Goal: Information Seeking & Learning: Learn about a topic

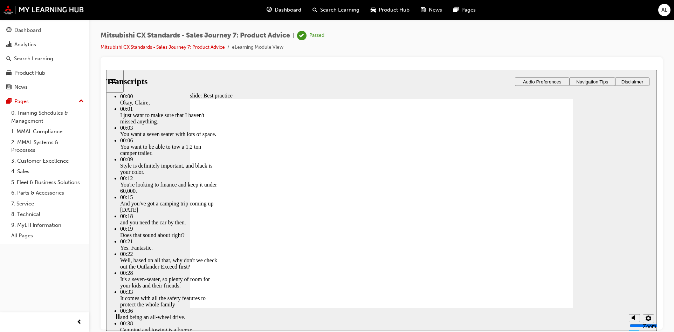
type input "89"
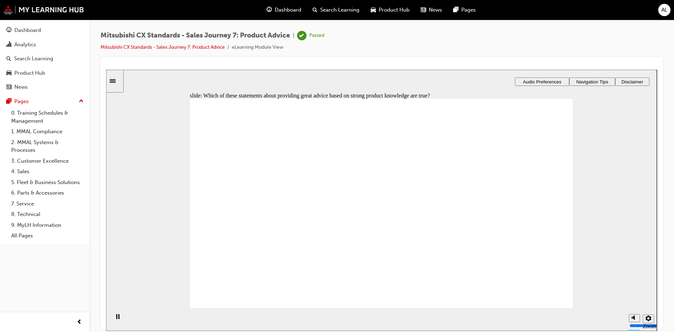
checkbox input "true"
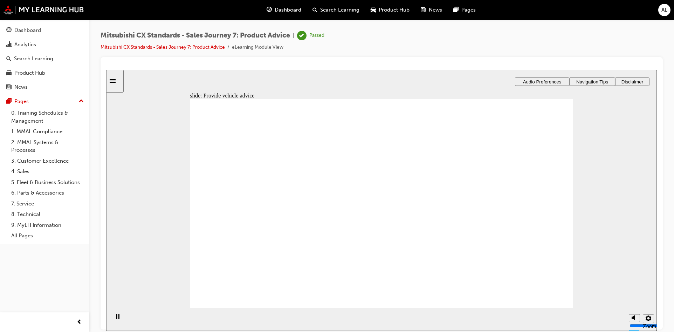
drag, startPoint x: 306, startPoint y: 218, endPoint x: 400, endPoint y: 196, distance: 96.8
drag, startPoint x: 256, startPoint y: 232, endPoint x: 558, endPoint y: 246, distance: 302.1
drag, startPoint x: 288, startPoint y: 235, endPoint x: 498, endPoint y: 242, distance: 210.4
drag, startPoint x: 307, startPoint y: 222, endPoint x: 422, endPoint y: 225, distance: 114.3
drag, startPoint x: 328, startPoint y: 220, endPoint x: 450, endPoint y: 245, distance: 124.1
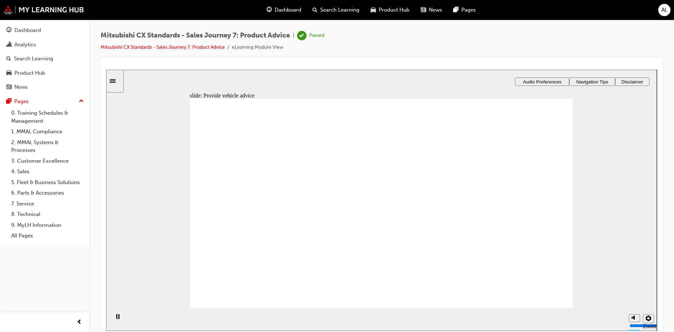
drag, startPoint x: 242, startPoint y: 219, endPoint x: 384, endPoint y: 234, distance: 142.8
drag, startPoint x: 277, startPoint y: 222, endPoint x: 584, endPoint y: 269, distance: 310.4
drag, startPoint x: 306, startPoint y: 220, endPoint x: 589, endPoint y: 238, distance: 283.4
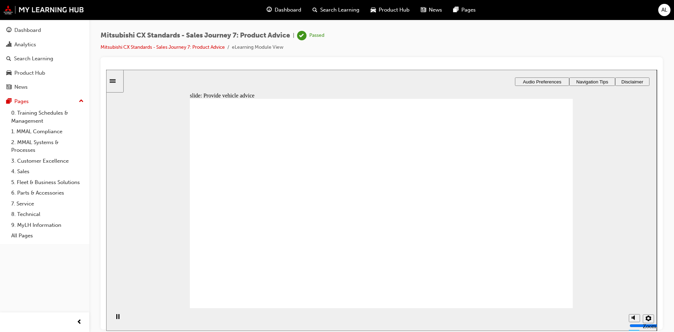
checkbox input "true"
drag, startPoint x: 339, startPoint y: 242, endPoint x: 385, endPoint y: 261, distance: 49.5
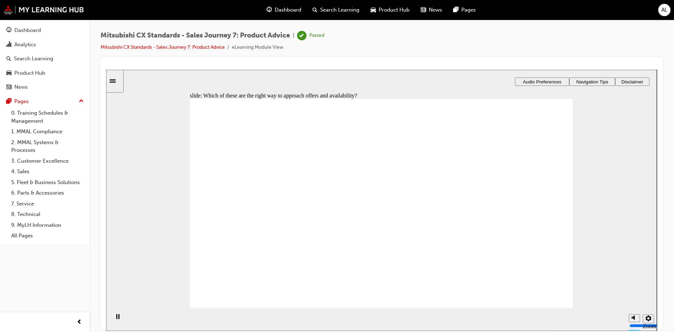
drag, startPoint x: 394, startPoint y: 253, endPoint x: 583, endPoint y: 309, distance: 197.8
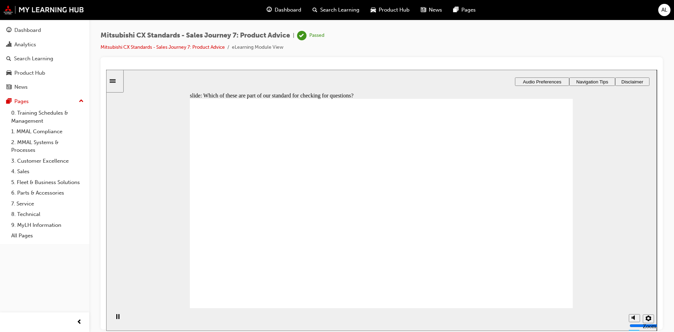
checkbox input "true"
